Goal: Navigation & Orientation: Find specific page/section

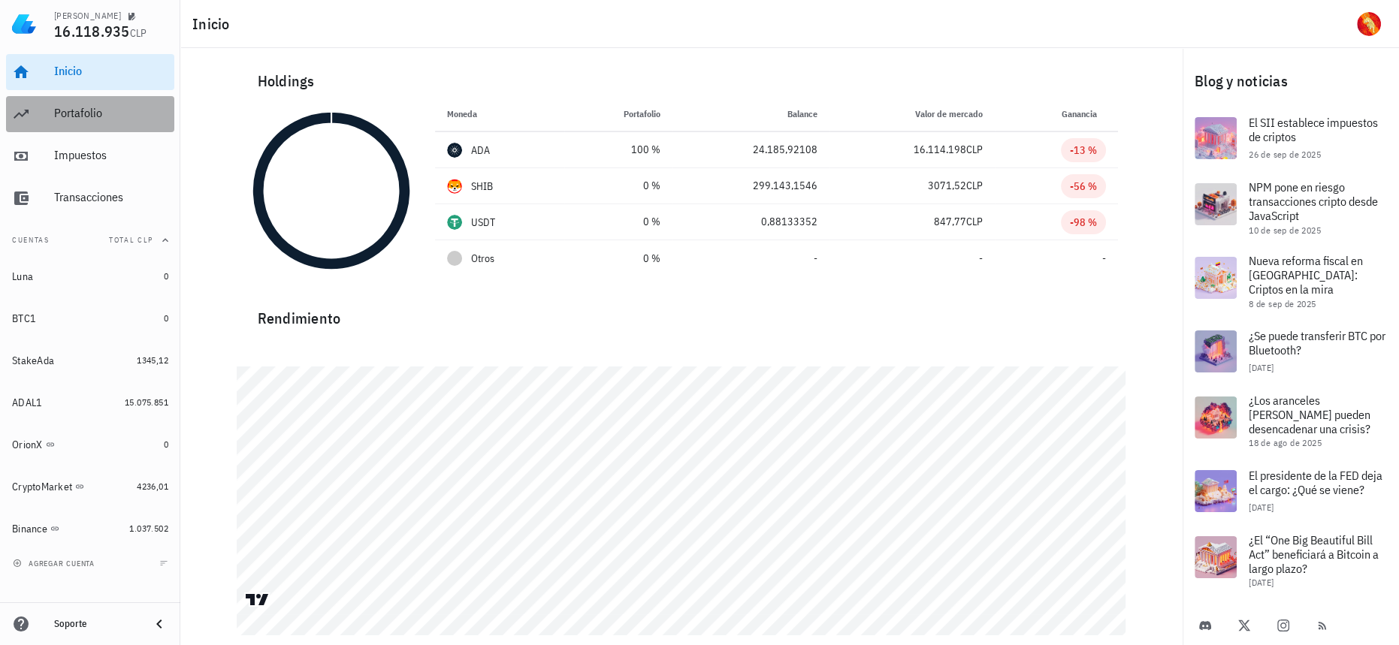
click at [68, 110] on div "Portafolio" at bounding box center [111, 113] width 114 height 14
